Goal: Task Accomplishment & Management: Complete application form

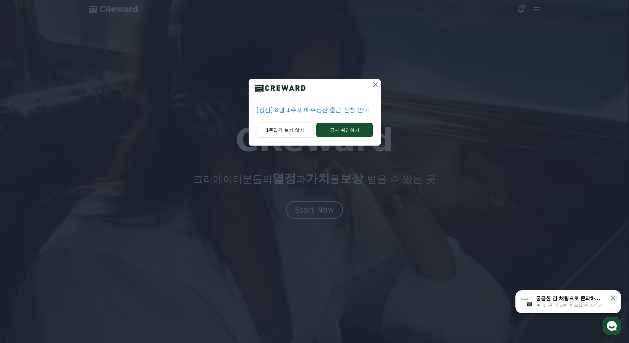
click at [376, 85] on icon at bounding box center [375, 84] width 5 height 5
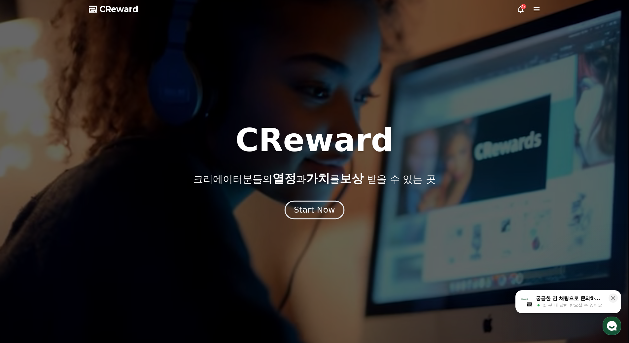
click at [314, 206] on div "Start Now" at bounding box center [314, 210] width 41 height 11
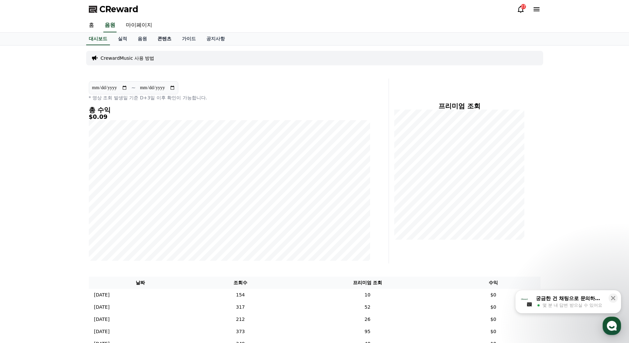
click at [163, 40] on link "콘텐츠" at bounding box center [164, 39] width 24 height 13
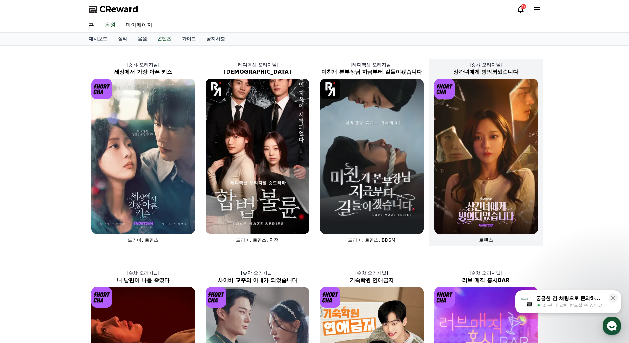
click at [500, 185] on img at bounding box center [486, 157] width 104 height 156
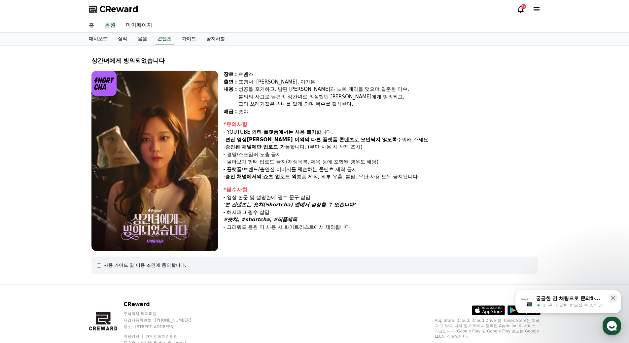
select select
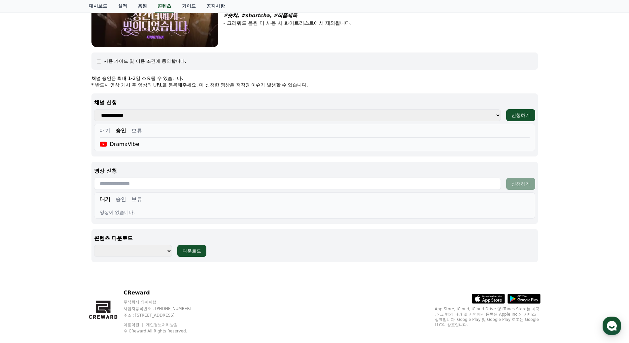
scroll to position [216, 0]
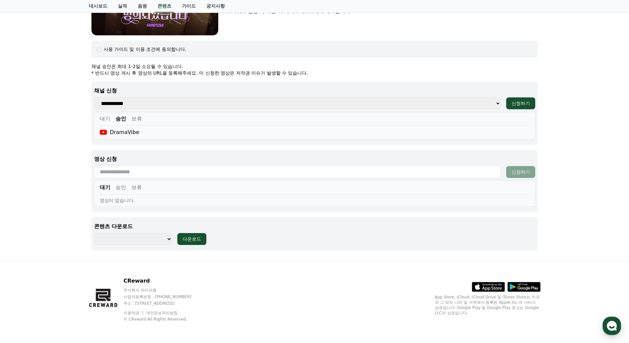
click at [123, 188] on button "승인" at bounding box center [121, 188] width 11 height 8
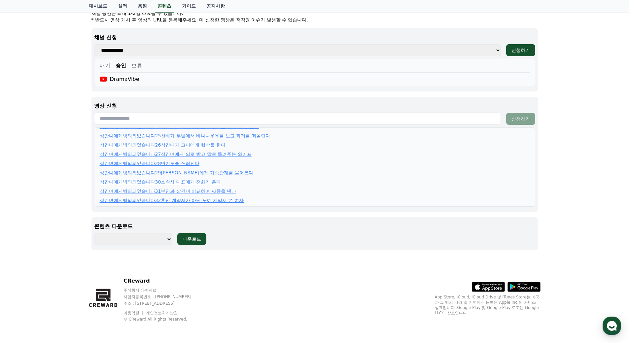
scroll to position [236, 0]
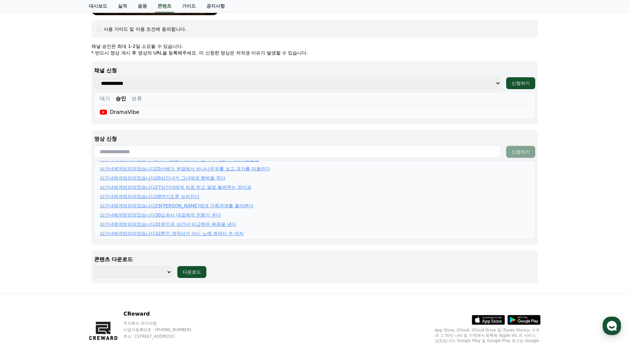
click at [183, 154] on input "text" at bounding box center [297, 152] width 407 height 12
paste input "**********"
type input "**********"
click at [524, 148] on button "신청하기" at bounding box center [521, 152] width 29 height 12
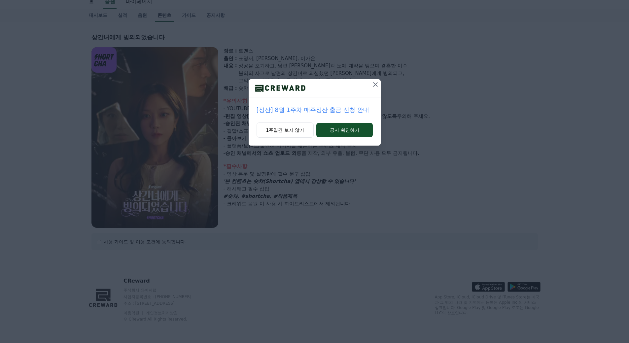
select select
click at [376, 83] on icon at bounding box center [376, 85] width 8 height 8
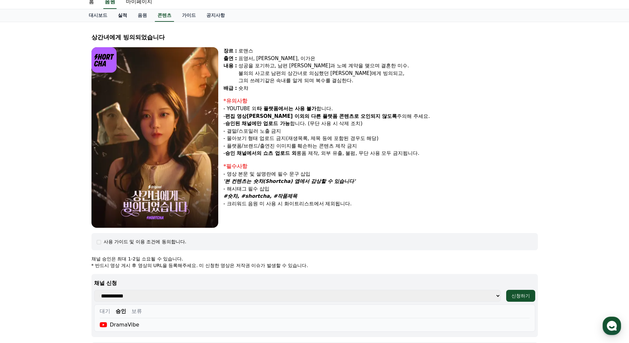
click at [124, 15] on link "실적" at bounding box center [123, 15] width 20 height 13
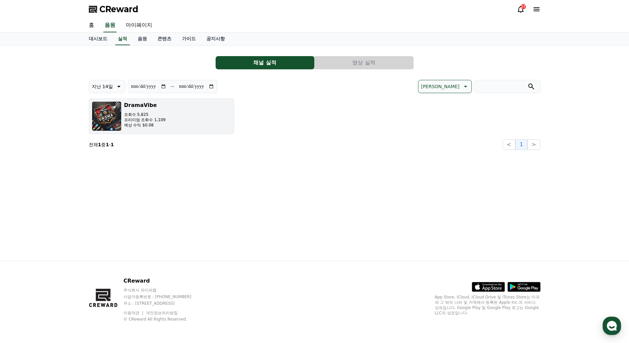
click at [121, 117] on img "button" at bounding box center [107, 116] width 30 height 30
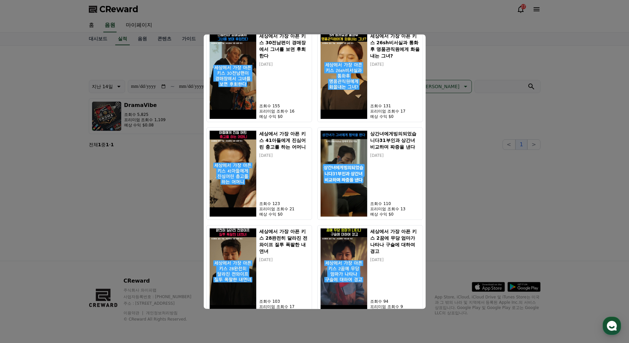
scroll to position [444, 0]
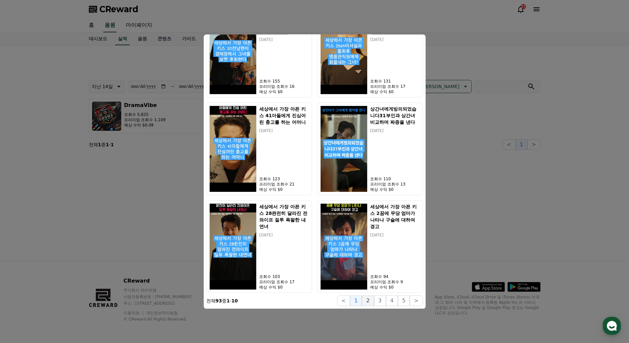
click at [374, 300] on button "2" at bounding box center [380, 301] width 12 height 11
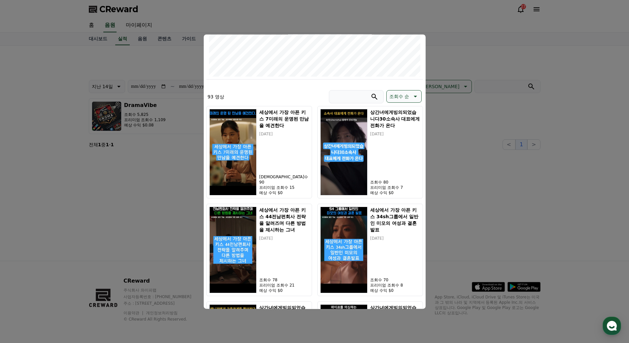
scroll to position [146, 0]
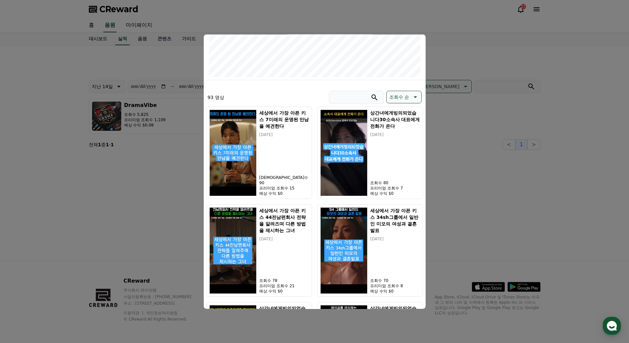
click at [405, 96] on p "조회수 순" at bounding box center [400, 97] width 20 height 9
click at [398, 114] on button "최신순" at bounding box center [409, 114] width 44 height 15
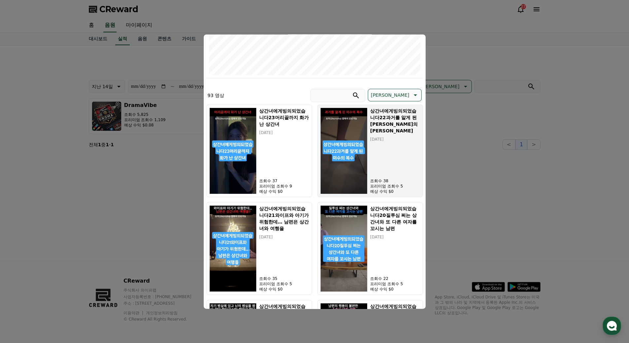
scroll to position [113, 0]
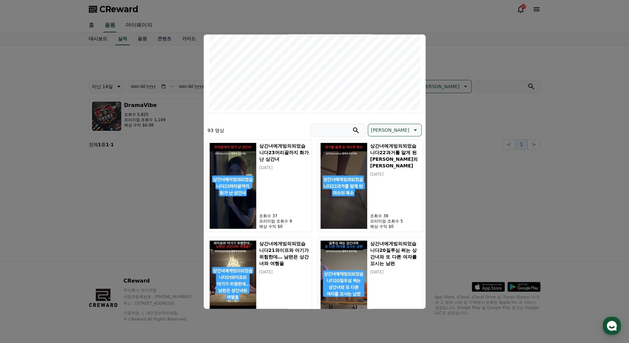
click at [412, 128] on icon "modal" at bounding box center [415, 130] width 8 height 8
click at [394, 165] on button "조회수 순" at bounding box center [380, 164] width 25 height 15
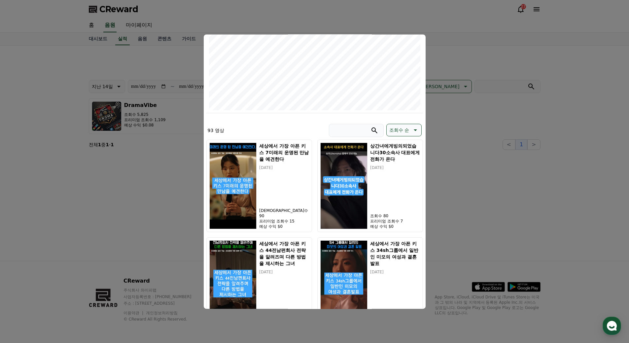
click at [416, 131] on icon "modal" at bounding box center [415, 130] width 8 height 8
click at [396, 146] on button "최신순" at bounding box center [409, 147] width 44 height 15
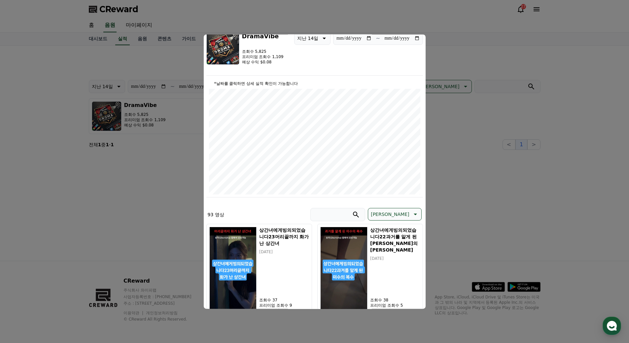
scroll to position [0, 0]
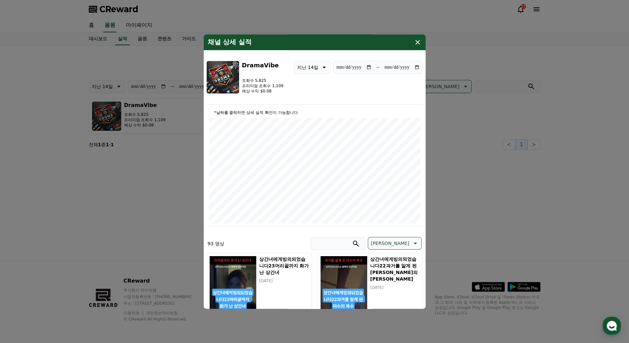
click at [417, 66] on input "**********" at bounding box center [403, 67] width 36 height 7
click at [314, 69] on p "지난 14일" at bounding box center [307, 67] width 21 height 9
click at [313, 82] on button "최신일" at bounding box center [304, 84] width 19 height 15
type input "**********"
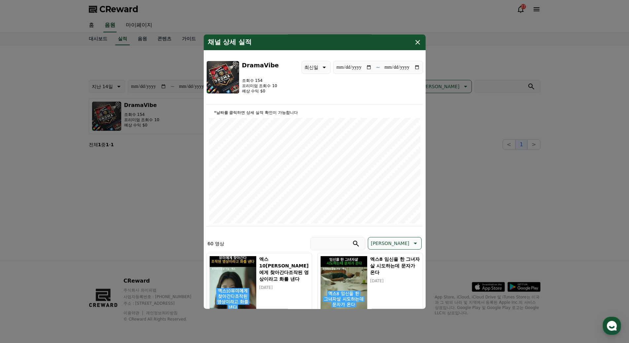
click at [418, 69] on input "**********" at bounding box center [403, 67] width 36 height 7
type input "**********"
click at [315, 68] on p "최신일" at bounding box center [312, 67] width 14 height 9
click at [423, 42] on div "채널 상세 실적" at bounding box center [315, 42] width 222 height 16
click at [420, 41] on icon "modal" at bounding box center [418, 42] width 8 height 8
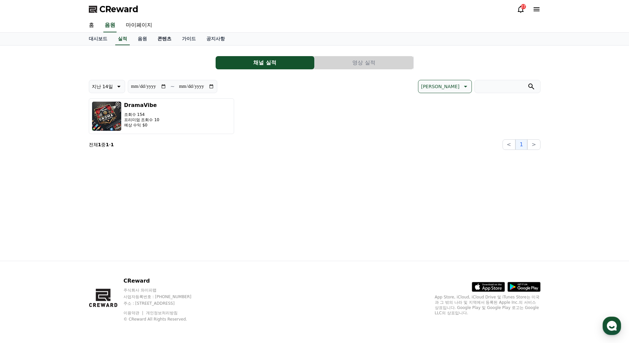
click at [165, 39] on link "콘텐츠" at bounding box center [164, 39] width 24 height 13
click at [185, 39] on link "가이드" at bounding box center [189, 39] width 24 height 13
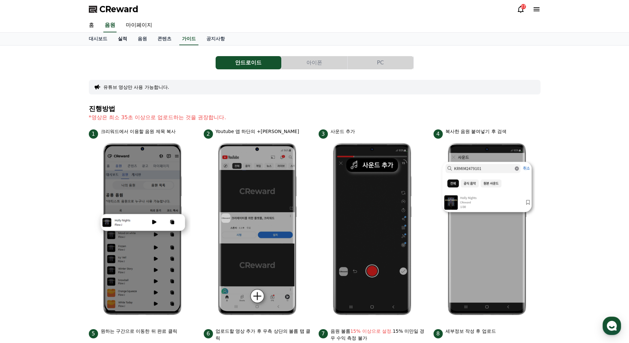
click at [120, 36] on link "실적" at bounding box center [123, 39] width 20 height 13
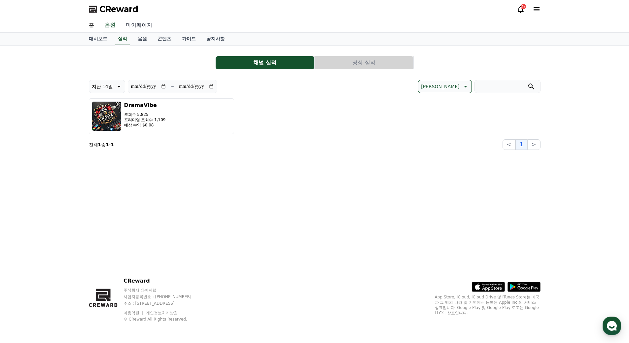
click at [137, 25] on link "마이페이지" at bounding box center [139, 26] width 37 height 14
select select "**********"
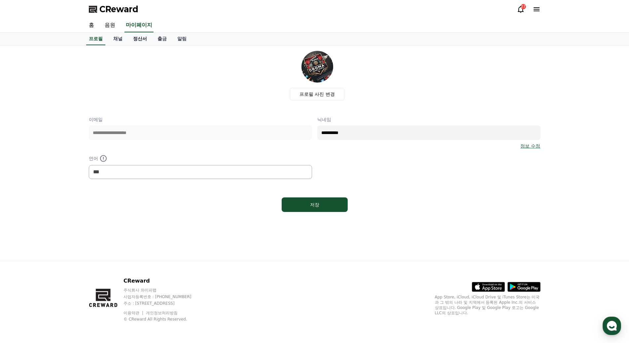
click at [140, 36] on link "정산서" at bounding box center [140, 39] width 24 height 13
